Goal: Task Accomplishment & Management: Complete application form

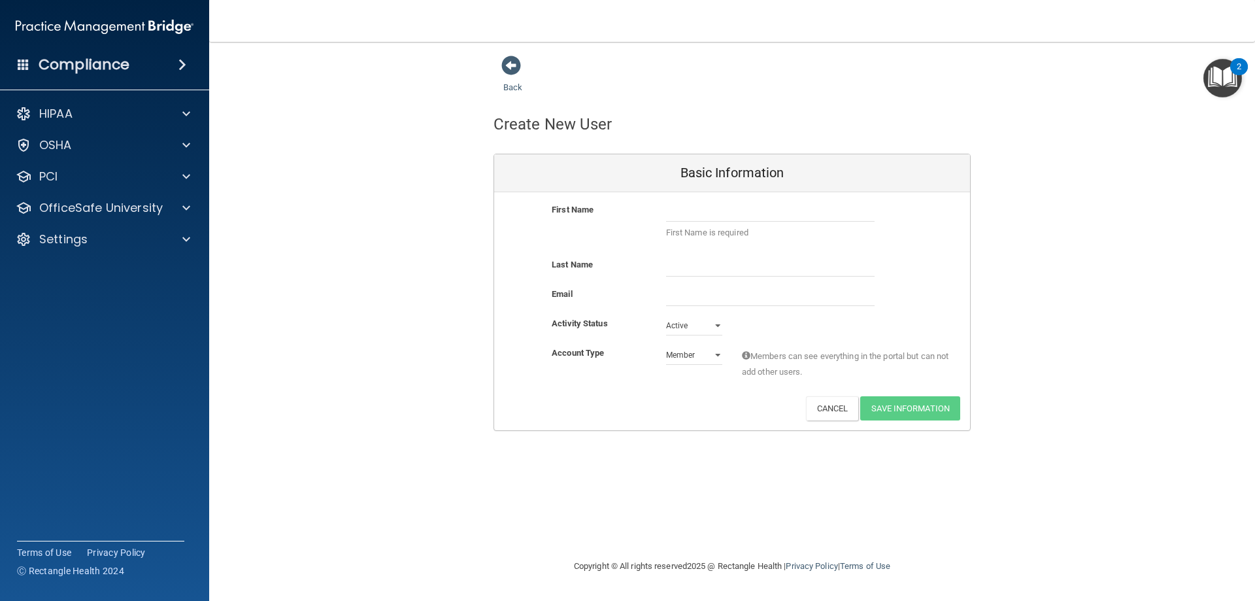
select select "practice_member"
click at [95, 239] on div "Settings" at bounding box center [87, 239] width 162 height 16
click at [79, 305] on p "My Users" at bounding box center [97, 301] width 178 height 13
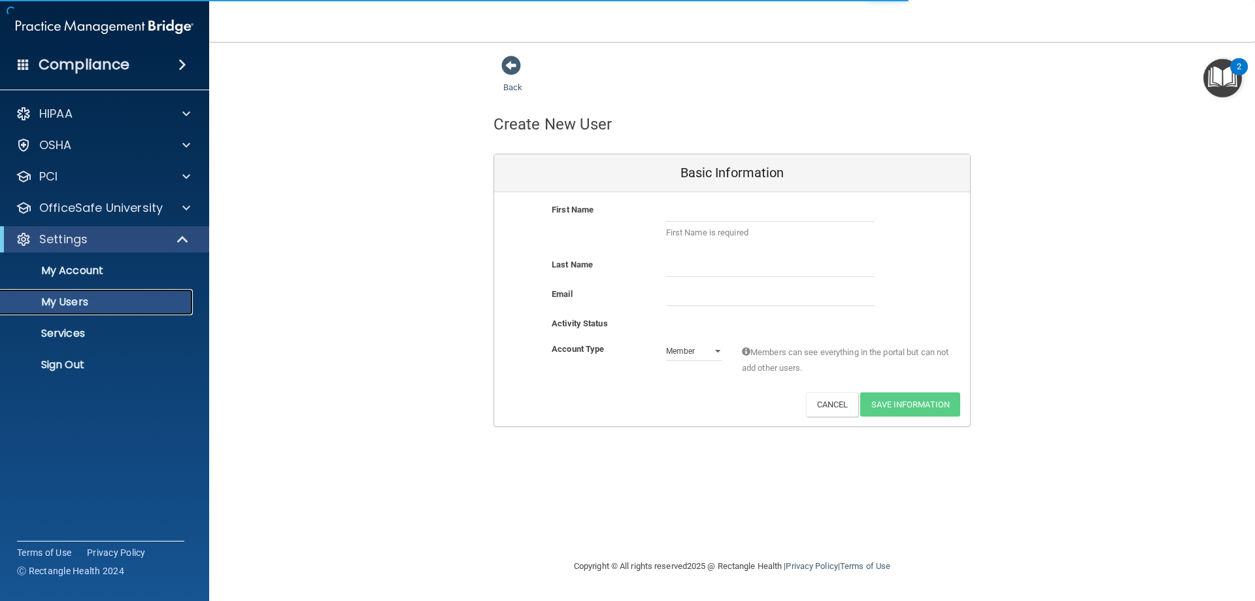
select select "20"
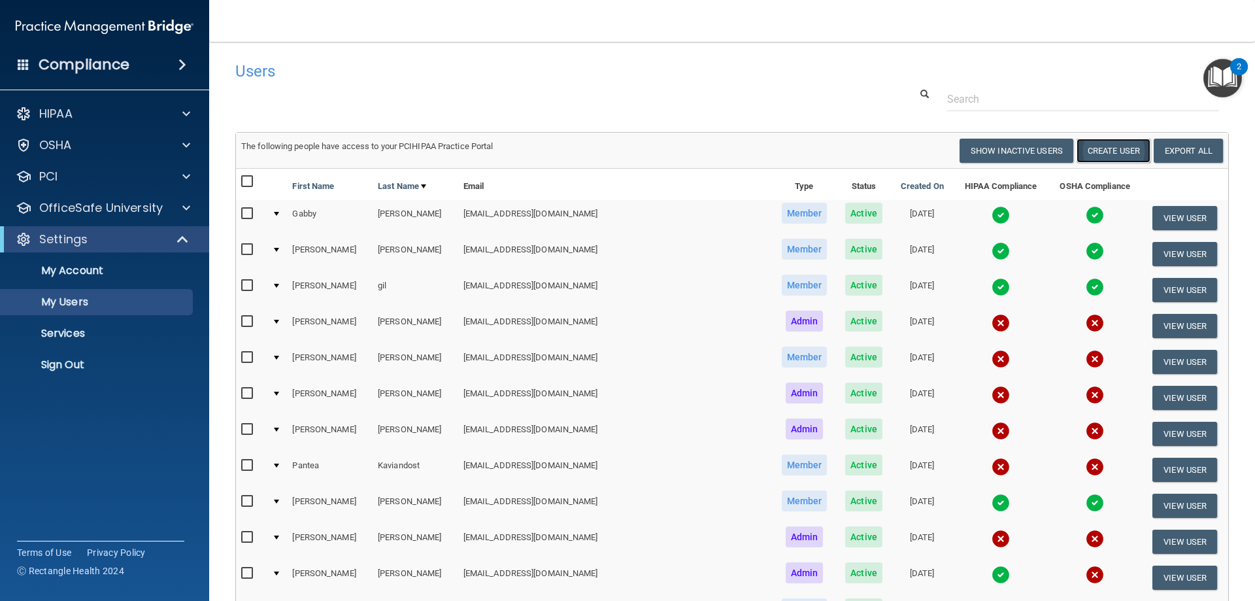
click at [1113, 149] on button "Create User" at bounding box center [1113, 151] width 74 height 24
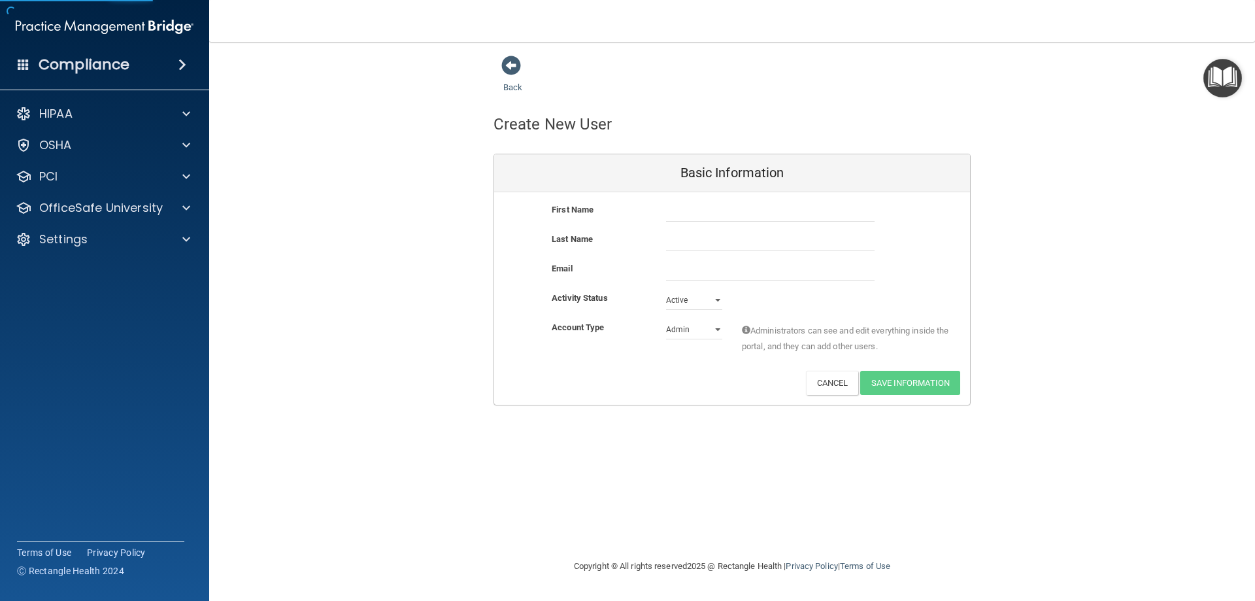
click at [749, 199] on div "First Name Last Name Email Activity Status Active Active Inactive Account Type …" at bounding box center [732, 298] width 476 height 212
click at [743, 210] on input "text" at bounding box center [770, 212] width 209 height 20
type input "Prabhdeep"
click at [670, 233] on input "text" at bounding box center [770, 241] width 209 height 20
type input "Singh"
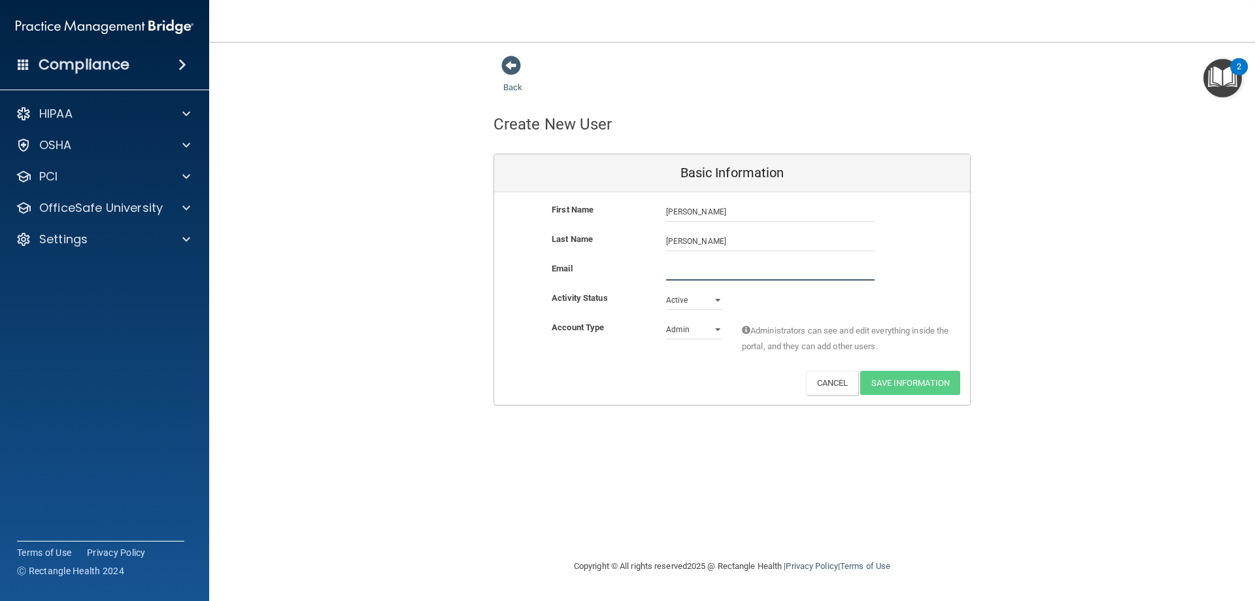
click at [690, 267] on input "email" at bounding box center [770, 271] width 209 height 20
click at [685, 209] on input "Prabhdeep" at bounding box center [770, 212] width 209 height 20
paste input "Prabhdeep"
type input "Prabhdeepsingh689@gmail.com"
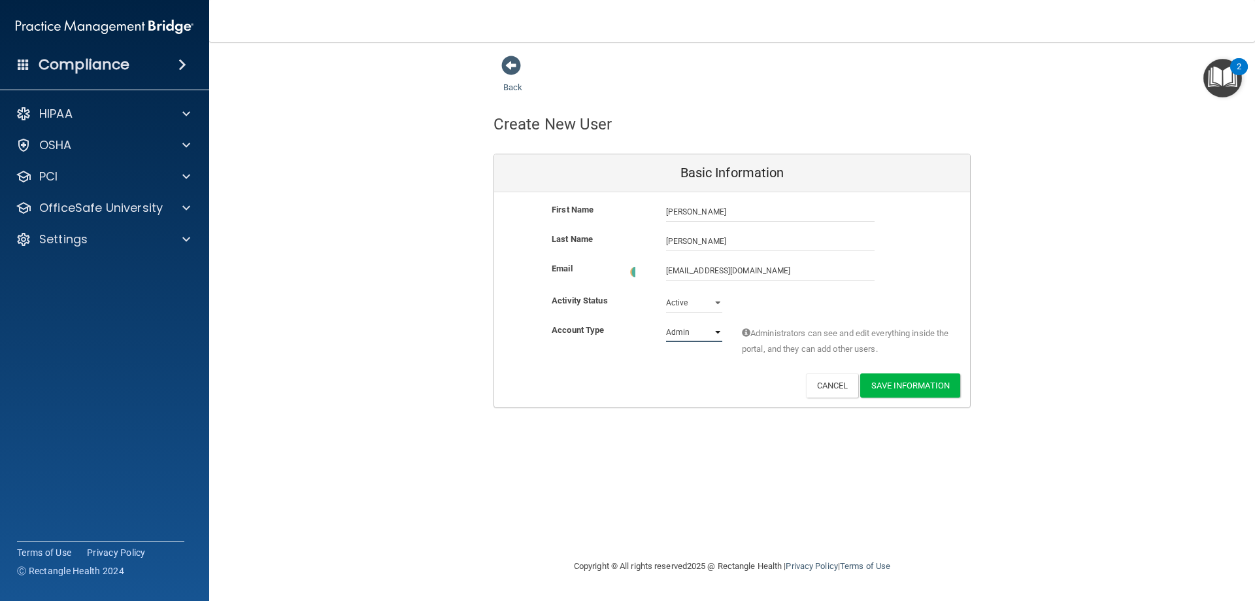
click at [711, 335] on select "Admin Member" at bounding box center [694, 332] width 56 height 20
select select "practice_member"
click at [666, 322] on select "Admin Member" at bounding box center [694, 332] width 56 height 20
click at [911, 383] on button "Save Information" at bounding box center [910, 383] width 100 height 24
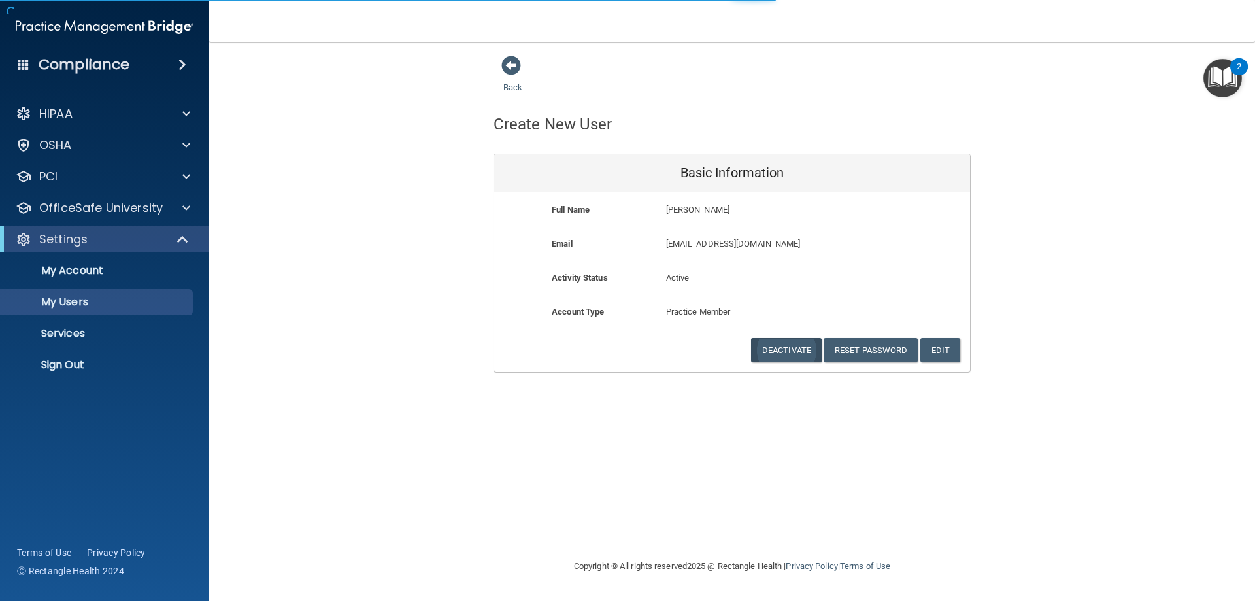
select select "20"
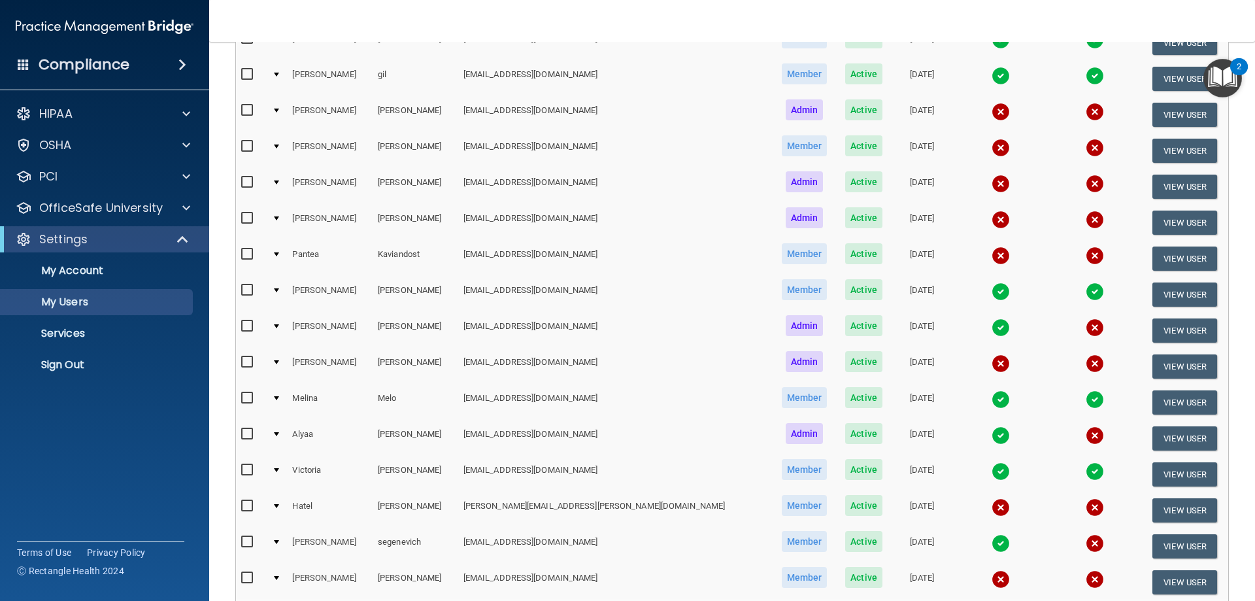
scroll to position [327, 0]
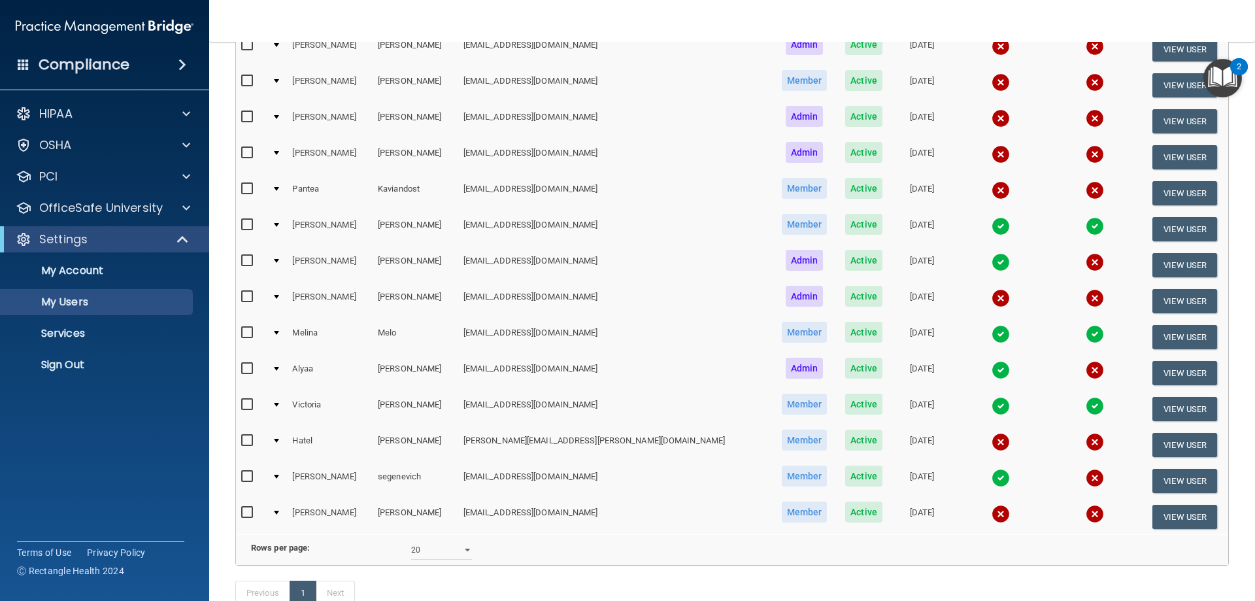
click at [239, 516] on td at bounding box center [251, 516] width 31 height 35
click at [248, 511] on input "checkbox" at bounding box center [248, 512] width 15 height 10
checkbox input "true"
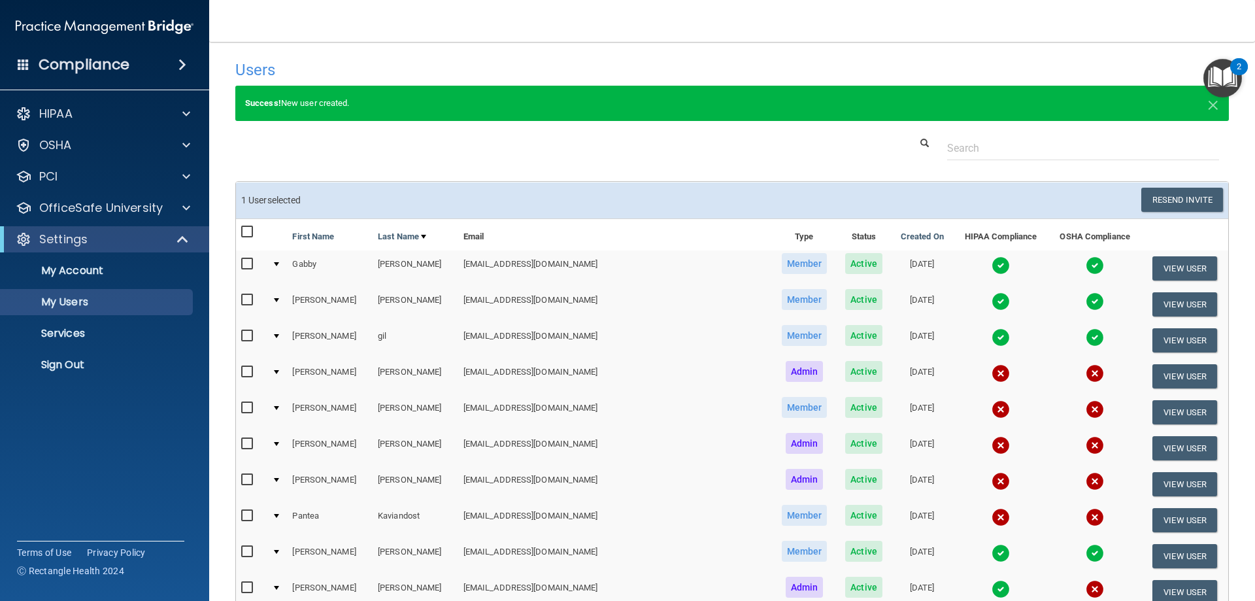
scroll to position [0, 0]
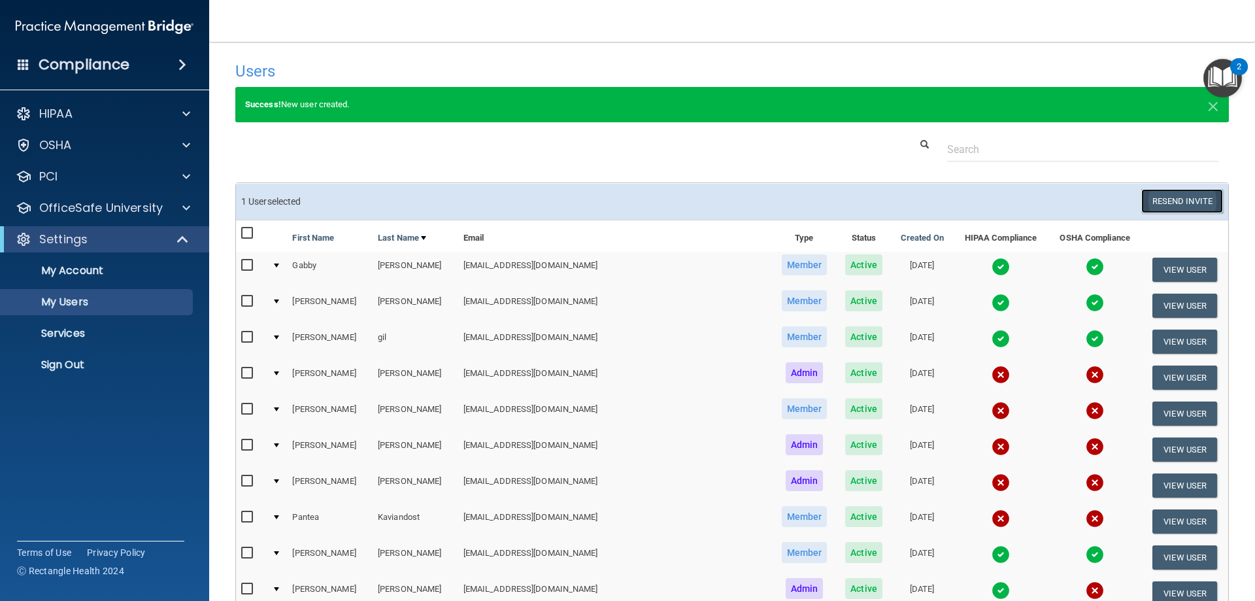
click at [1165, 203] on button "Resend Invite" at bounding box center [1182, 201] width 82 height 24
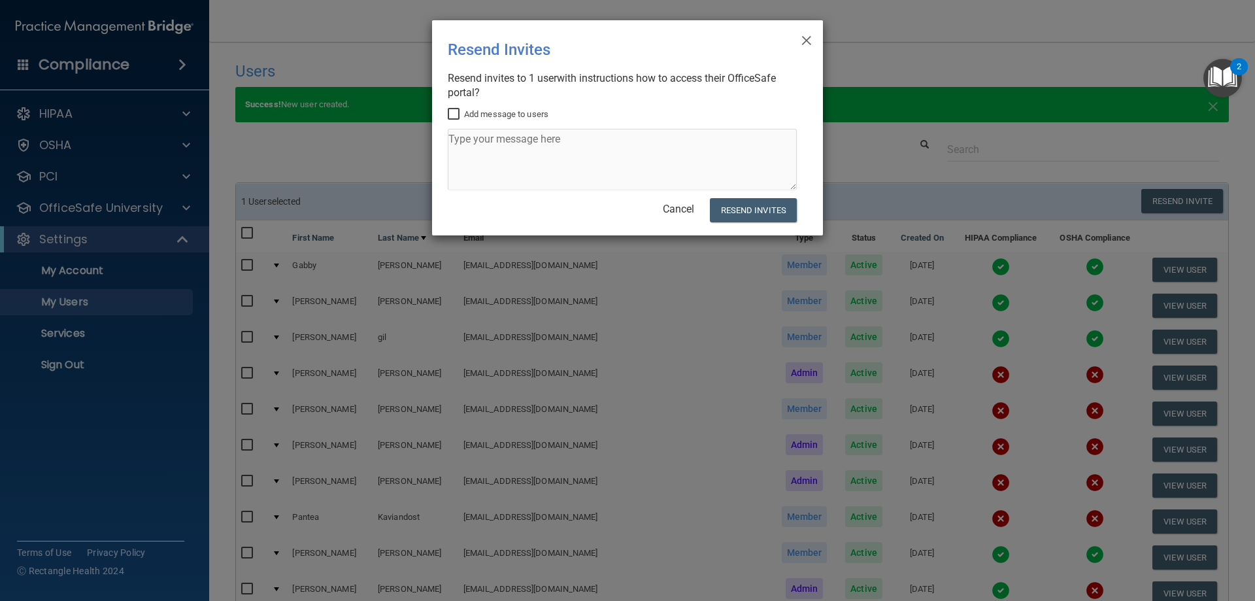
click at [495, 113] on label "Add message to users" at bounding box center [498, 115] width 101 height 16
click at [463, 113] on input "Add message to users" at bounding box center [455, 114] width 15 height 10
click at [486, 110] on label "Add message to users" at bounding box center [498, 115] width 101 height 16
click at [463, 110] on input "Add message to users" at bounding box center [455, 114] width 15 height 10
checkbox input "false"
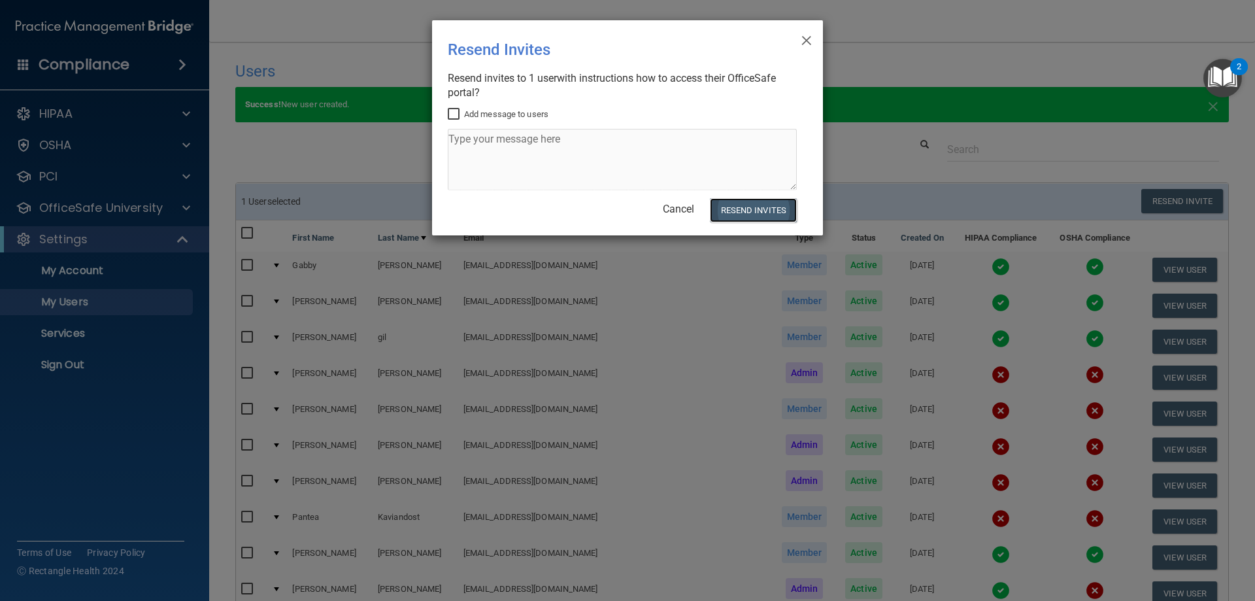
click at [750, 208] on button "Resend Invites" at bounding box center [753, 210] width 87 height 24
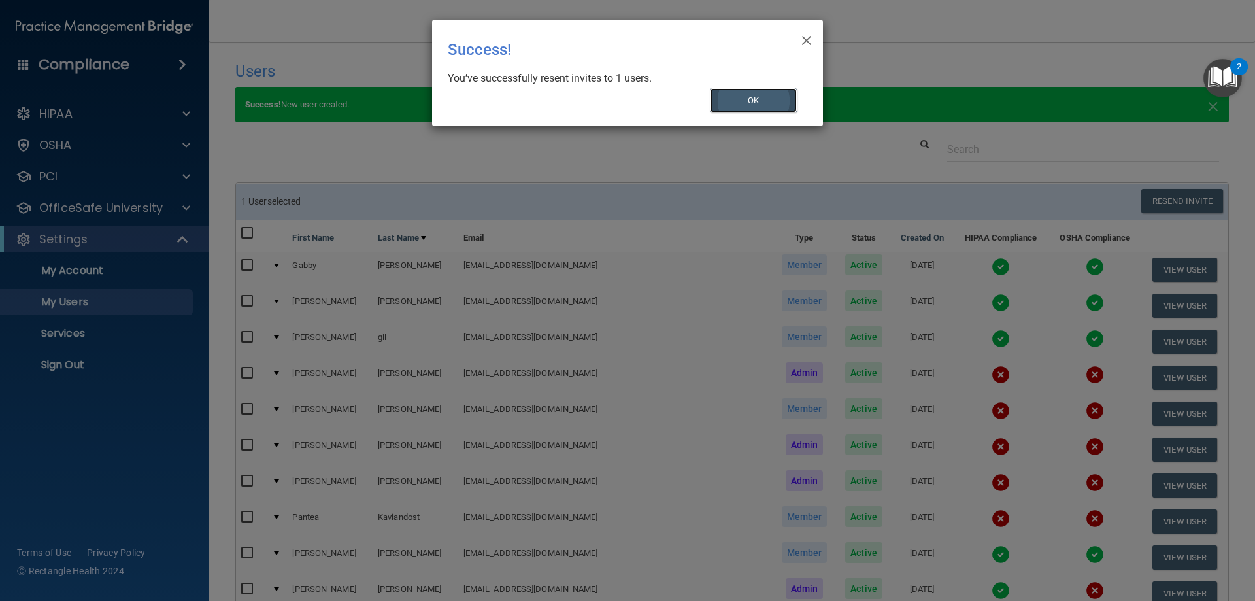
click at [736, 99] on button "OK" at bounding box center [754, 100] width 88 height 24
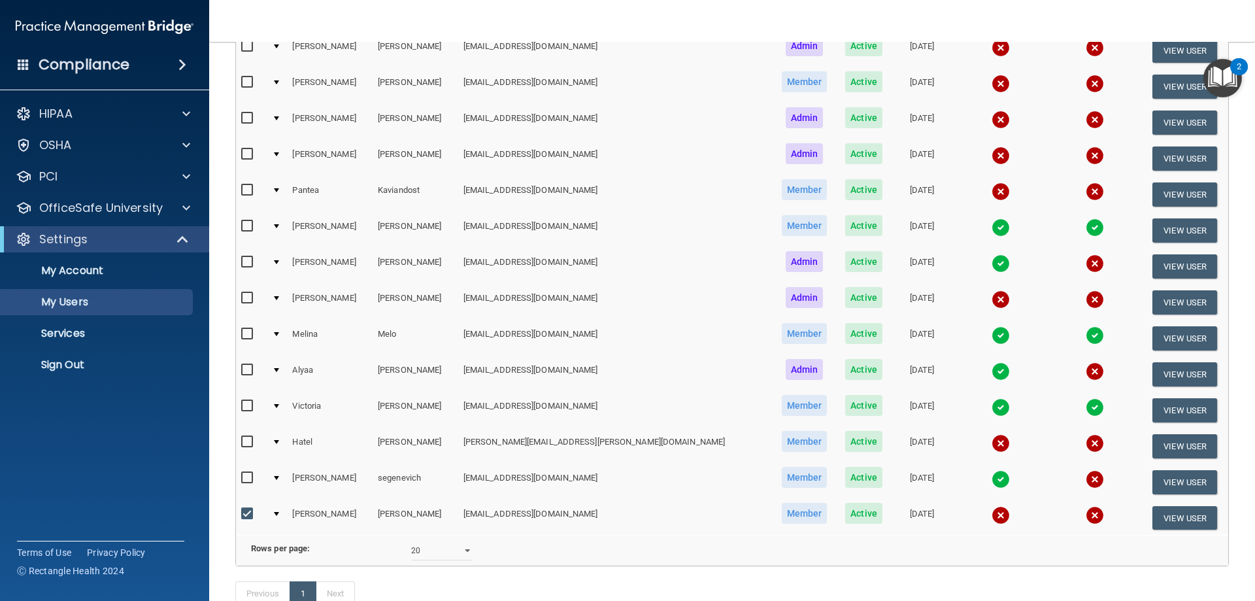
scroll to position [392, 0]
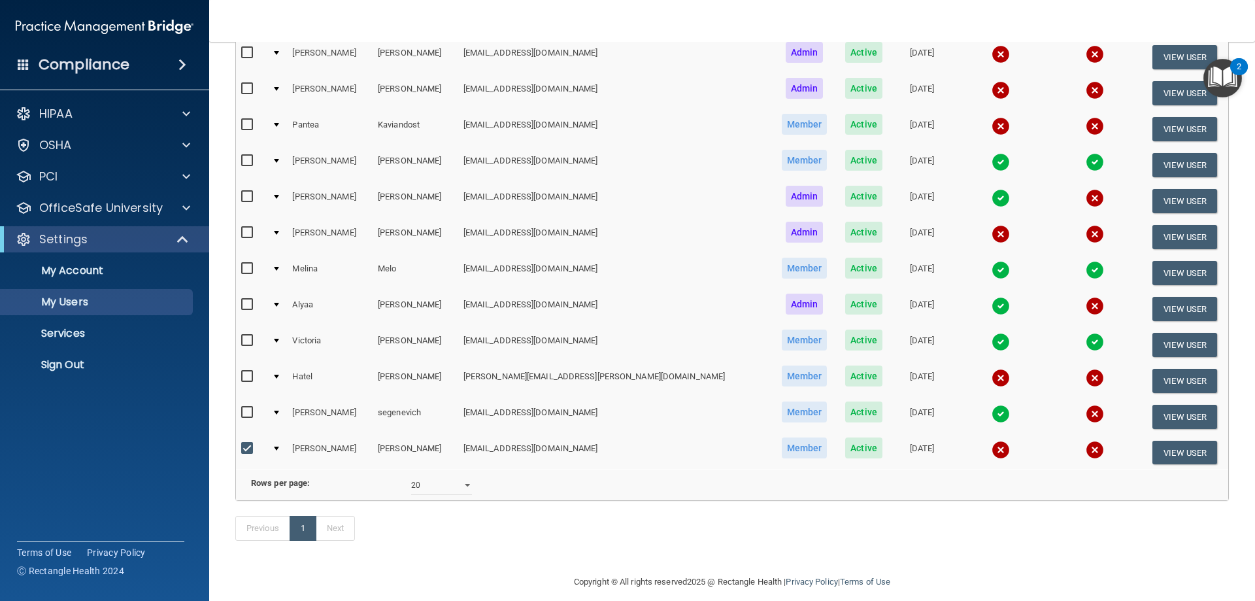
click at [1086, 309] on img at bounding box center [1095, 306] width 18 height 18
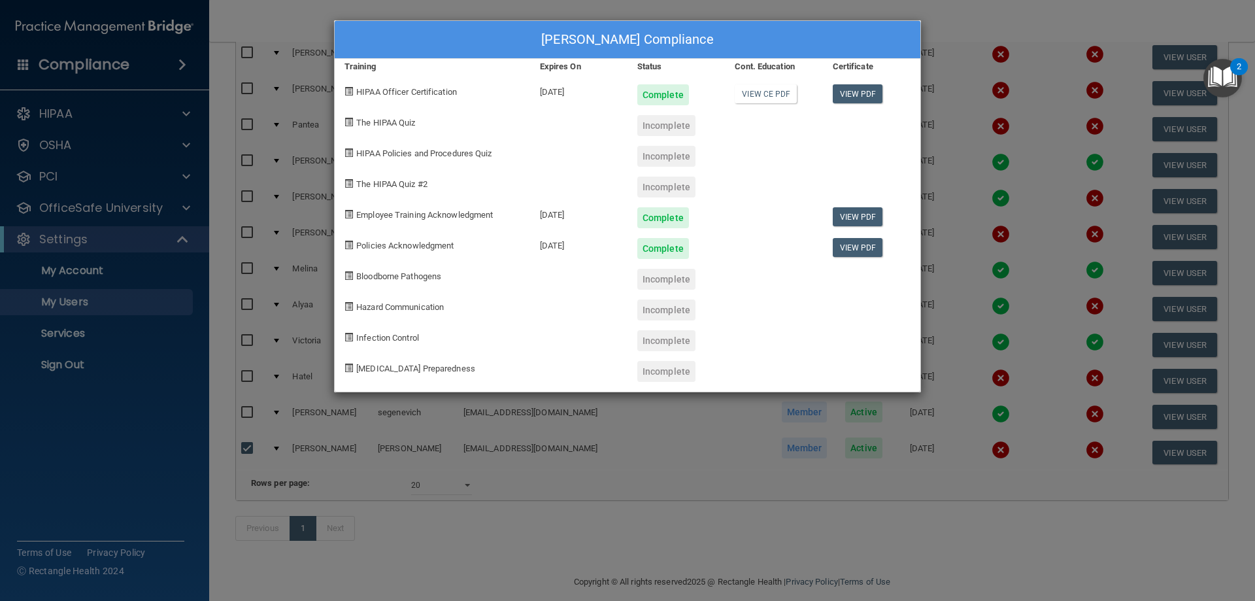
click at [665, 125] on div "Incomplete" at bounding box center [666, 125] width 58 height 21
click at [1124, 87] on div "Alyaa Mohamed's Compliance Training Expires On Status Cont. Education Certifica…" at bounding box center [627, 300] width 1255 height 601
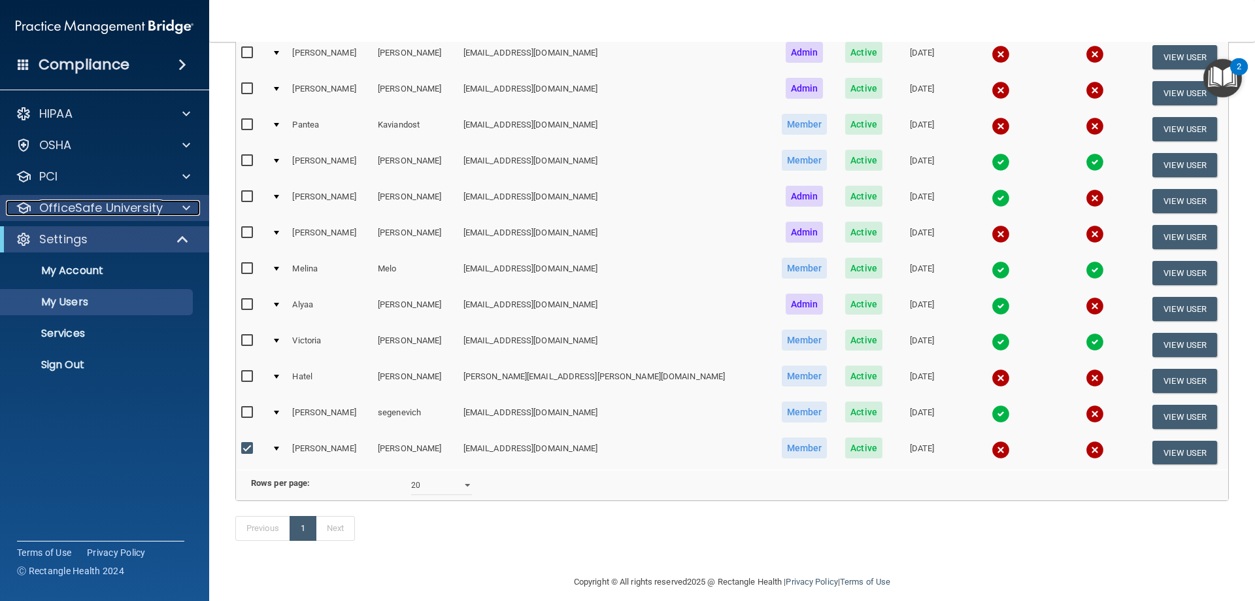
click at [124, 210] on p "OfficeSafe University" at bounding box center [101, 208] width 124 height 16
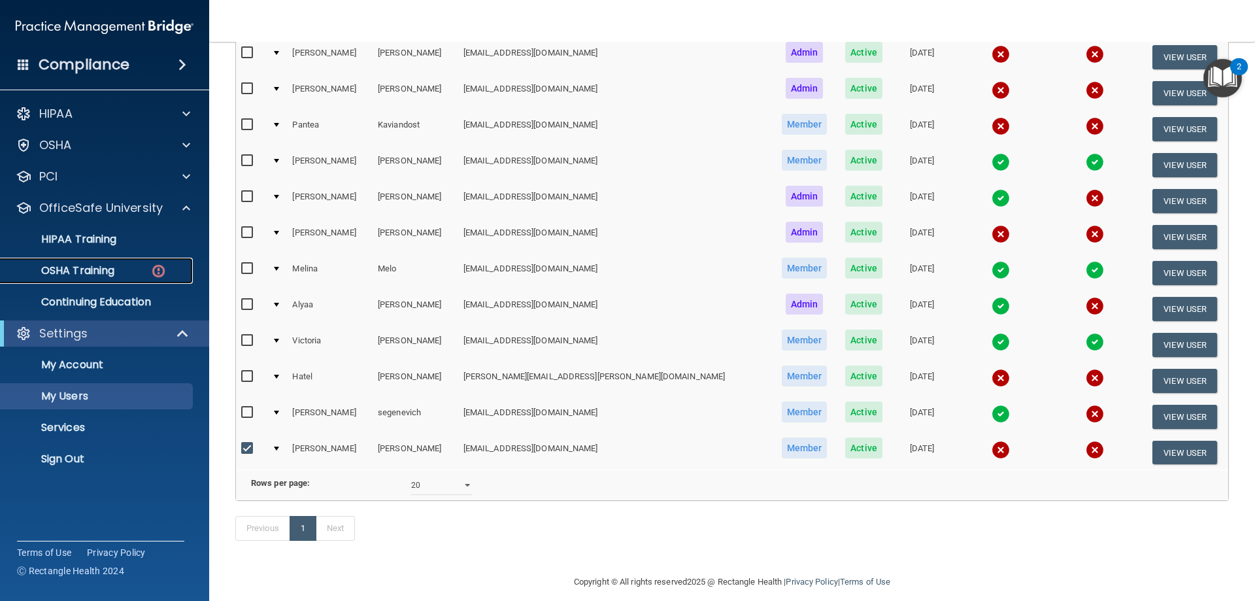
drag, startPoint x: 92, startPoint y: 263, endPoint x: 280, endPoint y: 276, distance: 188.7
click at [92, 264] on p "OSHA Training" at bounding box center [61, 270] width 106 height 13
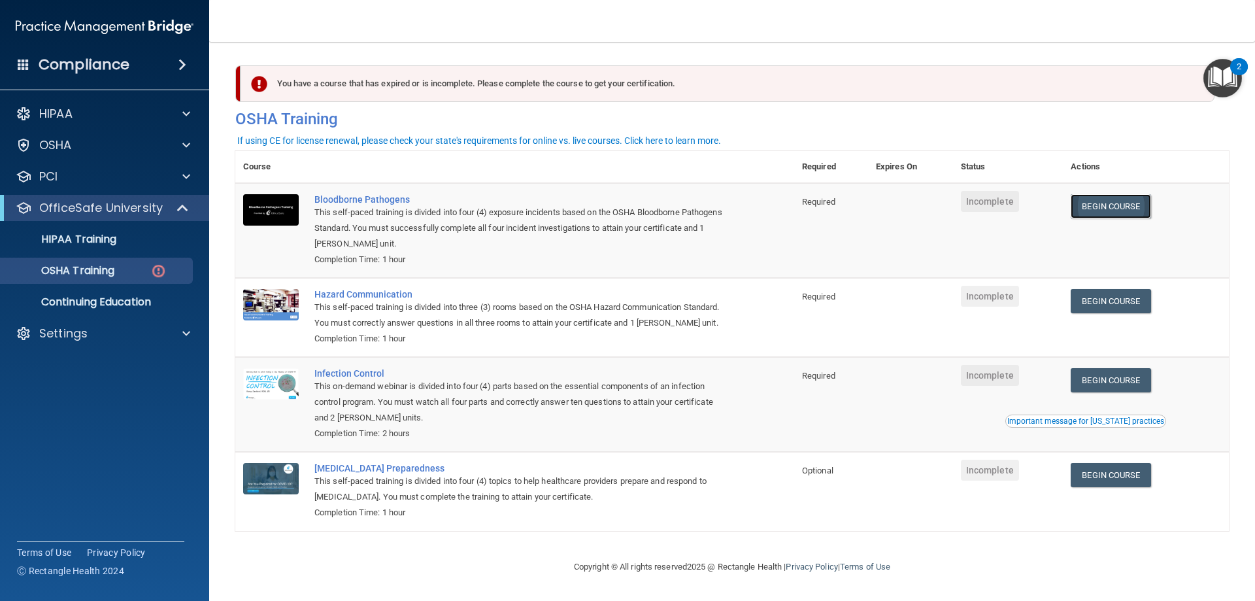
click at [1102, 208] on link "Begin Course" at bounding box center [1111, 206] width 80 height 24
click at [1118, 309] on link "Begin Course" at bounding box center [1111, 301] width 80 height 24
click at [1146, 392] on link "Begin Course" at bounding box center [1111, 380] width 80 height 24
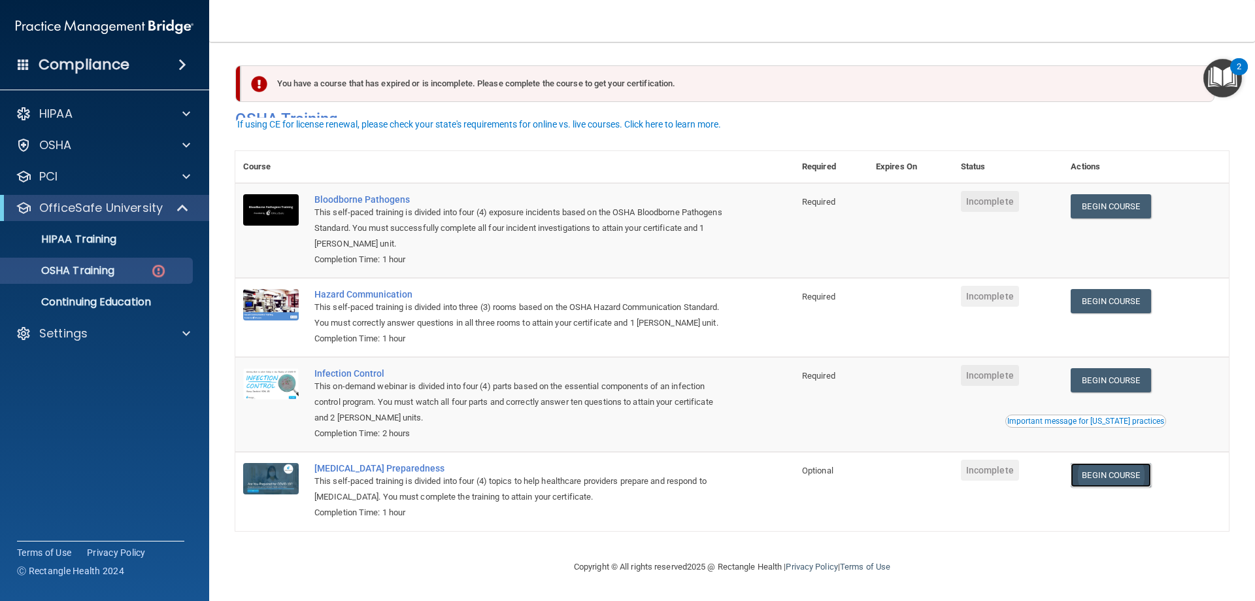
click at [1098, 478] on link "Begin Course" at bounding box center [1111, 475] width 80 height 24
